Goal: Information Seeking & Learning: Learn about a topic

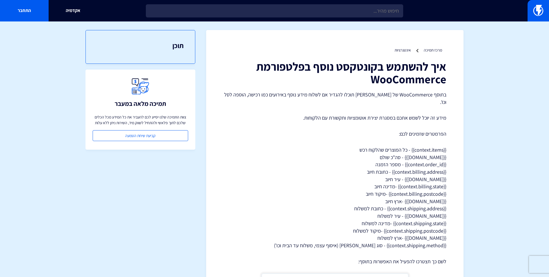
click at [361, 95] on p "בתוסף WooCommerce של [PERSON_NAME] תוכלו להגדיר אם לשלוח מידע נוסף באירועים כמו…" at bounding box center [335, 98] width 223 height 15
click at [436, 51] on link "מרכז תמיכה" at bounding box center [433, 50] width 18 height 5
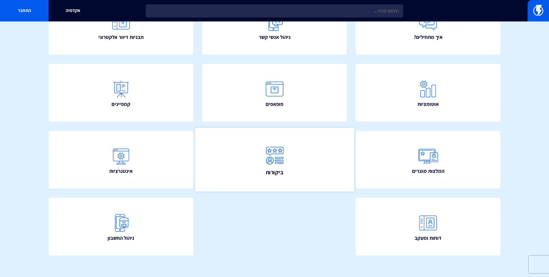
scroll to position [94, 0]
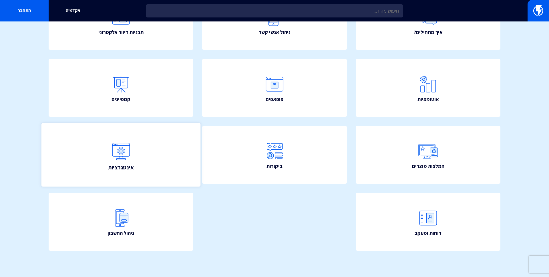
click at [165, 157] on link "אינטגרציות" at bounding box center [120, 155] width 159 height 64
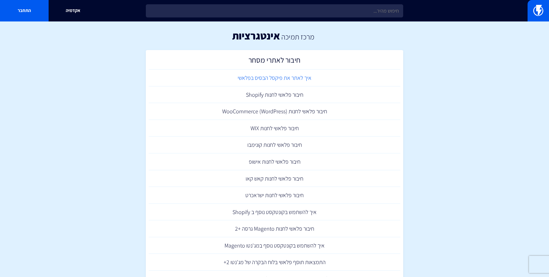
click at [282, 80] on link "איך לאתר את פיקסל הבסיס בפלאשי" at bounding box center [275, 78] width 252 height 17
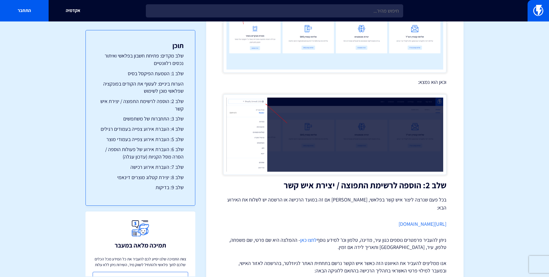
scroll to position [529, 0]
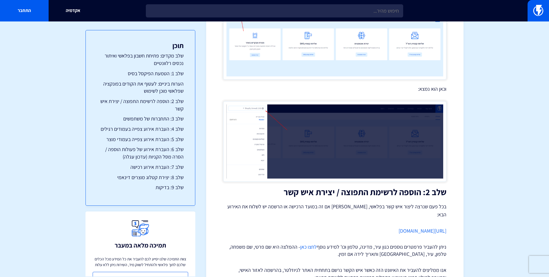
click at [399, 228] on link "https://flashy.app/docs/installation-pixels/#subscribe-contact-to-a-list" at bounding box center [423, 231] width 48 height 7
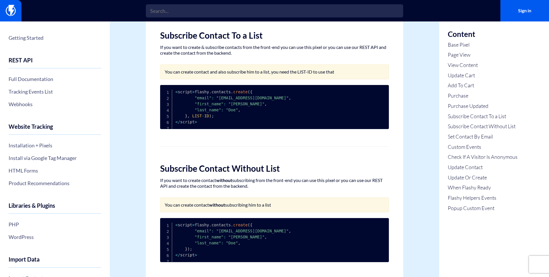
scroll to position [902, 0]
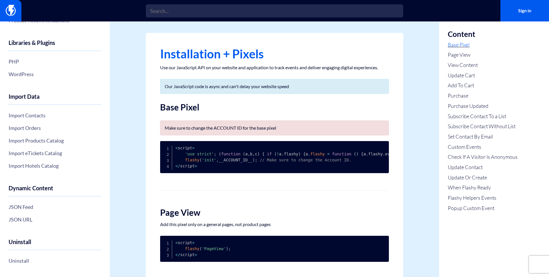
click at [479, 48] on link "Base Pixel" at bounding box center [483, 44] width 70 height 7
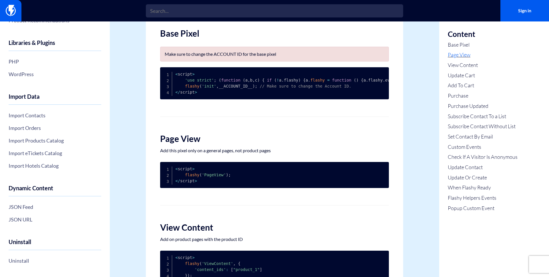
click at [470, 55] on link "Page View" at bounding box center [483, 54] width 70 height 7
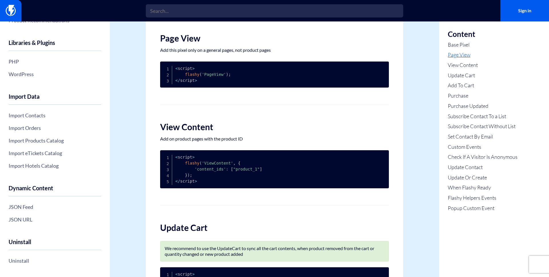
scroll to position [179, 0]
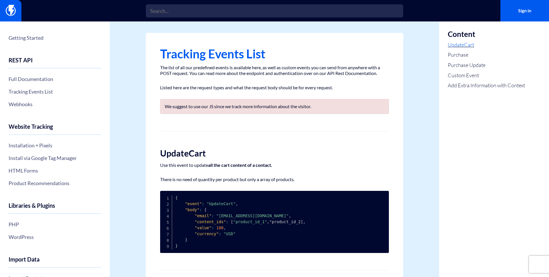
click at [463, 44] on link "UpdateCart" at bounding box center [486, 44] width 77 height 7
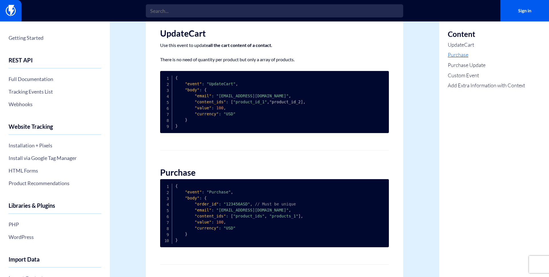
click at [465, 54] on link "Purchase" at bounding box center [486, 54] width 77 height 7
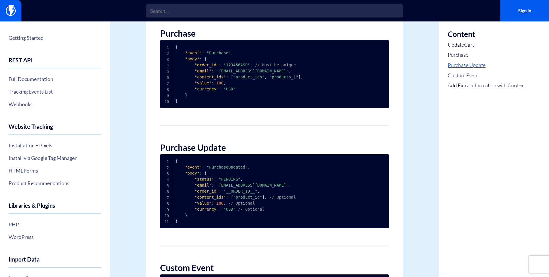
click at [463, 63] on link "Purchase Update" at bounding box center [486, 65] width 77 height 7
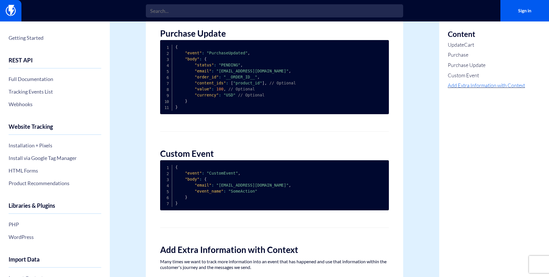
click at [462, 82] on link "Add Extra Information with Context" at bounding box center [486, 85] width 77 height 7
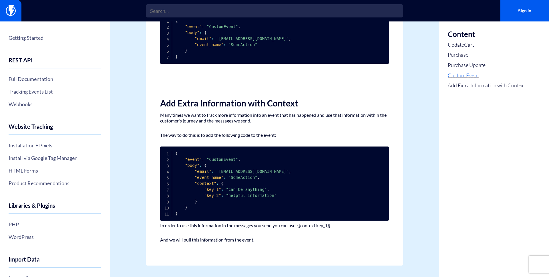
click at [462, 76] on link "Custom Event" at bounding box center [486, 75] width 77 height 7
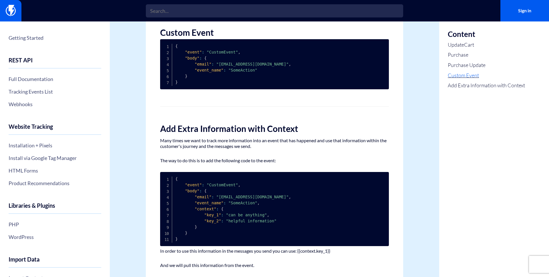
scroll to position [493, 0]
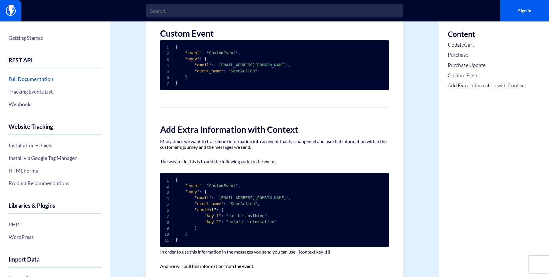
click at [40, 75] on link "Full Documentation" at bounding box center [55, 79] width 93 height 10
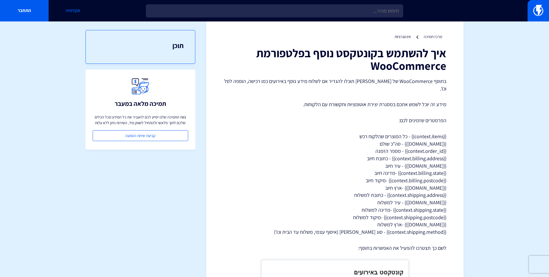
click at [64, 11] on link "אקדמיה" at bounding box center [73, 10] width 49 height 21
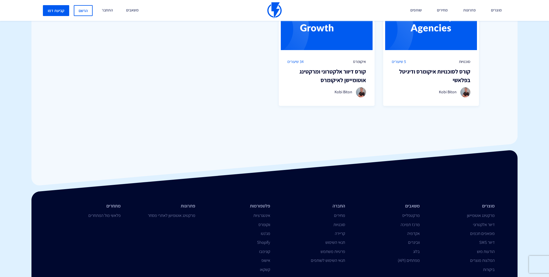
scroll to position [505, 0]
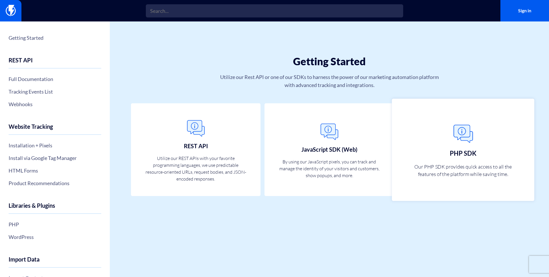
click at [438, 137] on link "PHP SDK Our PHP SDK provides quick access to all the features of the platform w…" at bounding box center [463, 149] width 143 height 102
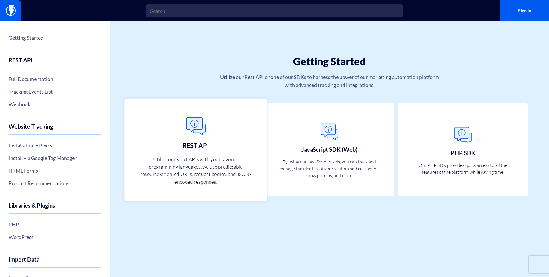
click at [238, 126] on link "REST API Utilize our REST APIs with your favorite programming languages, we use…" at bounding box center [196, 149] width 143 height 102
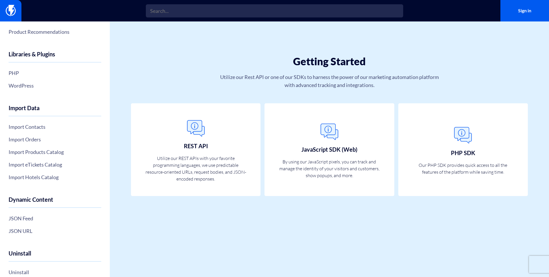
scroll to position [163, 0]
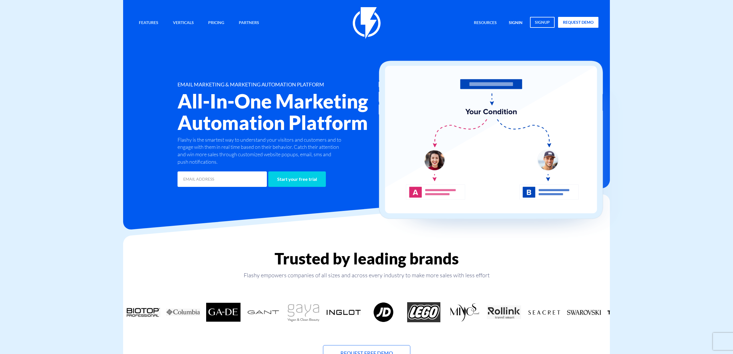
click at [513, 22] on link "signin" at bounding box center [515, 23] width 22 height 12
